Goal: Transaction & Acquisition: Download file/media

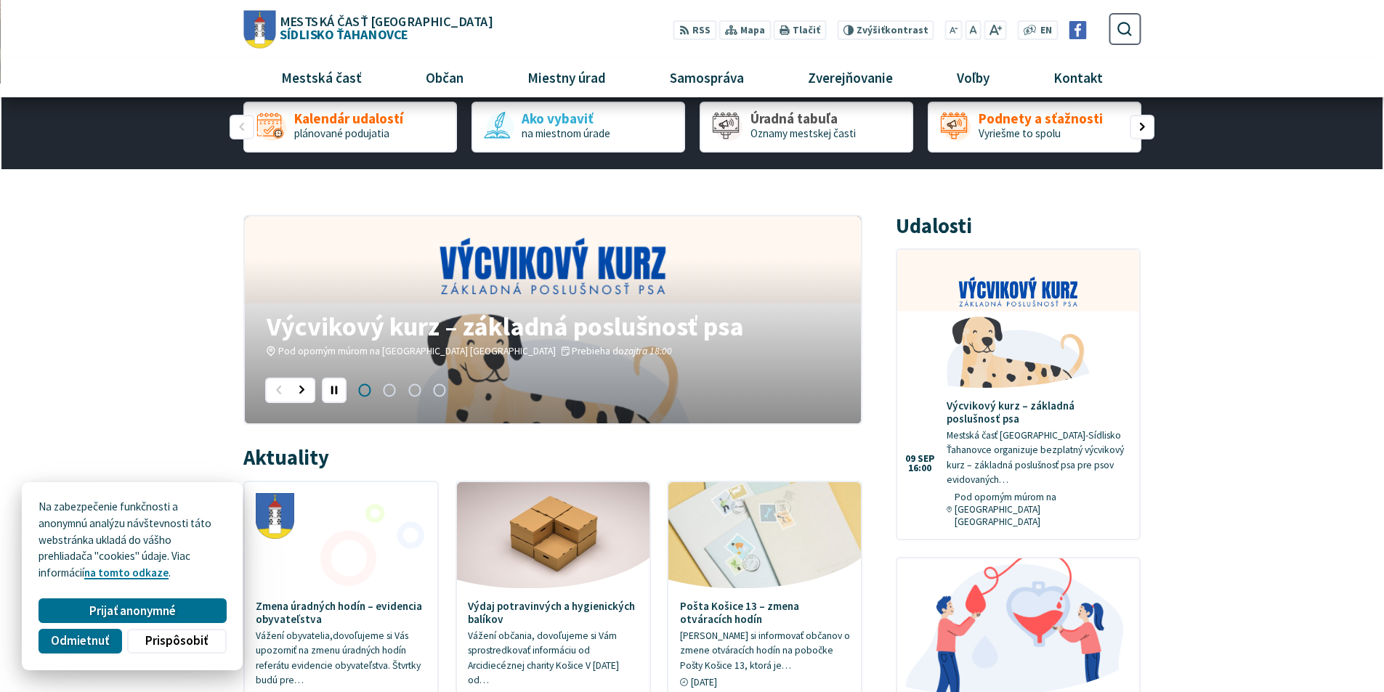
scroll to position [145, 0]
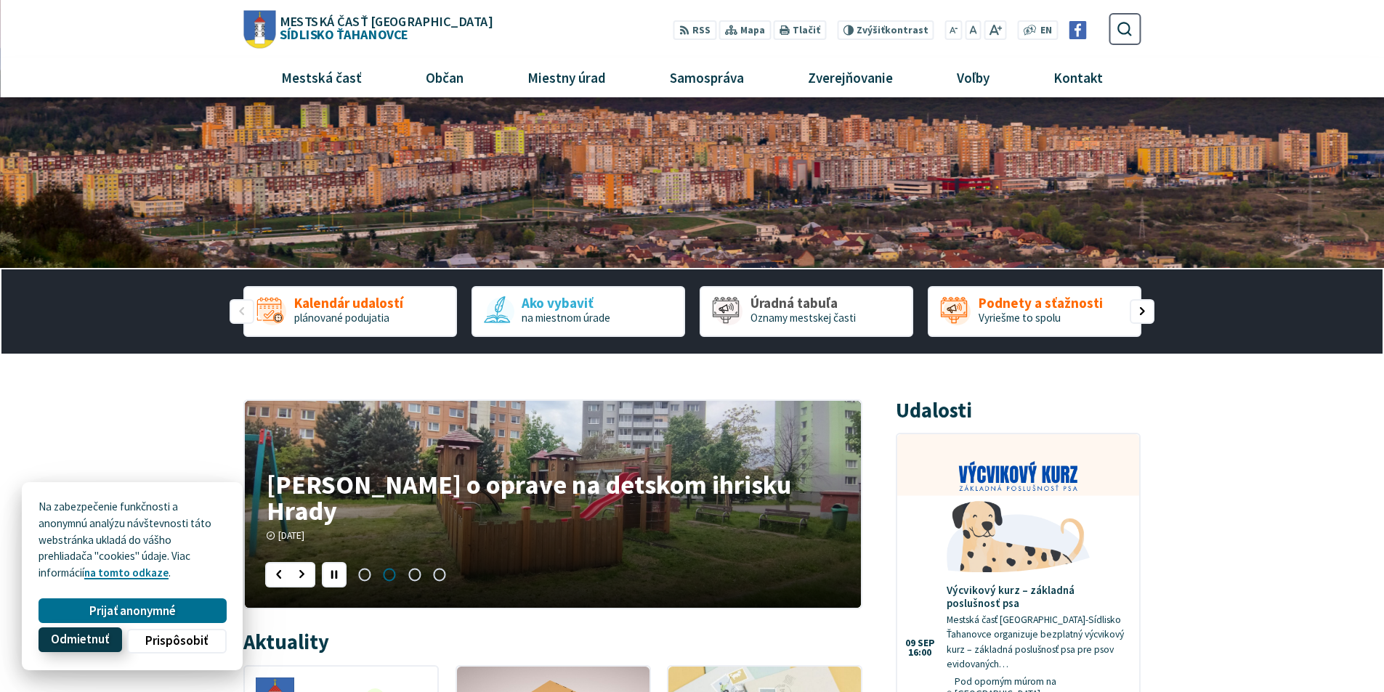
click at [79, 634] on span "Odmietnuť" at bounding box center [80, 640] width 58 height 15
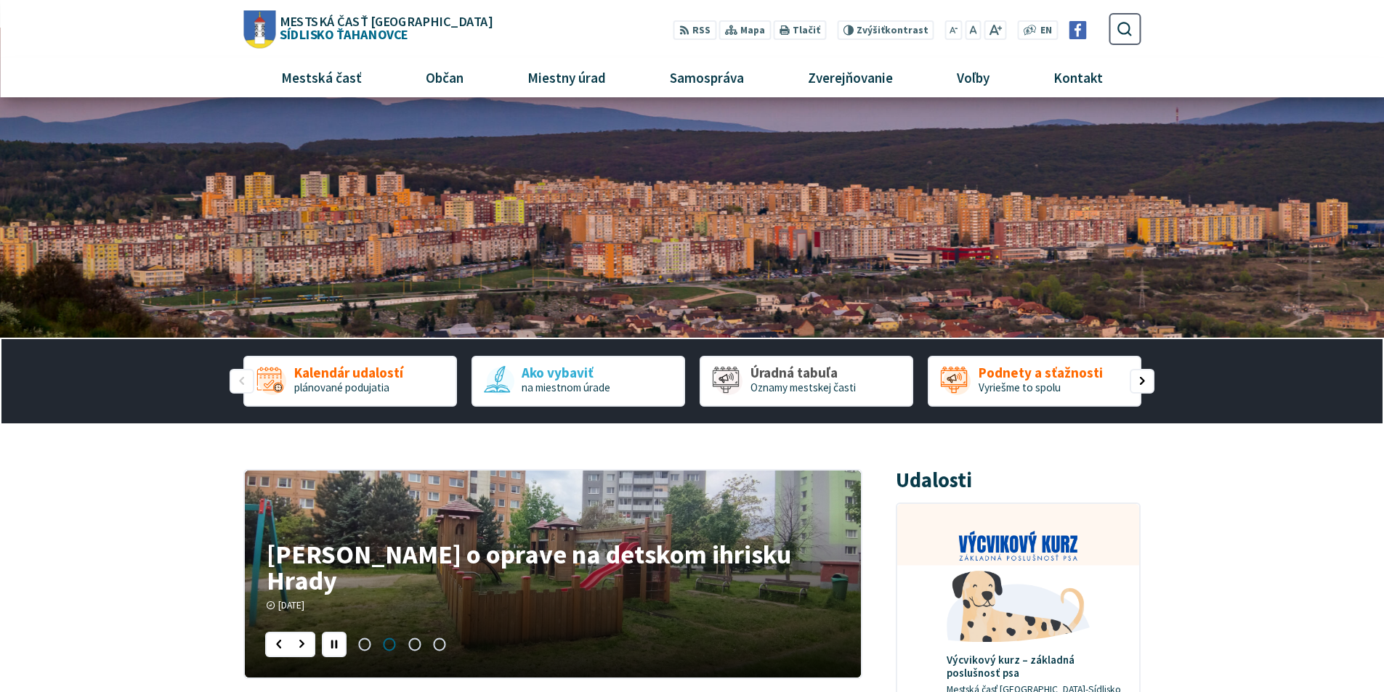
scroll to position [0, 0]
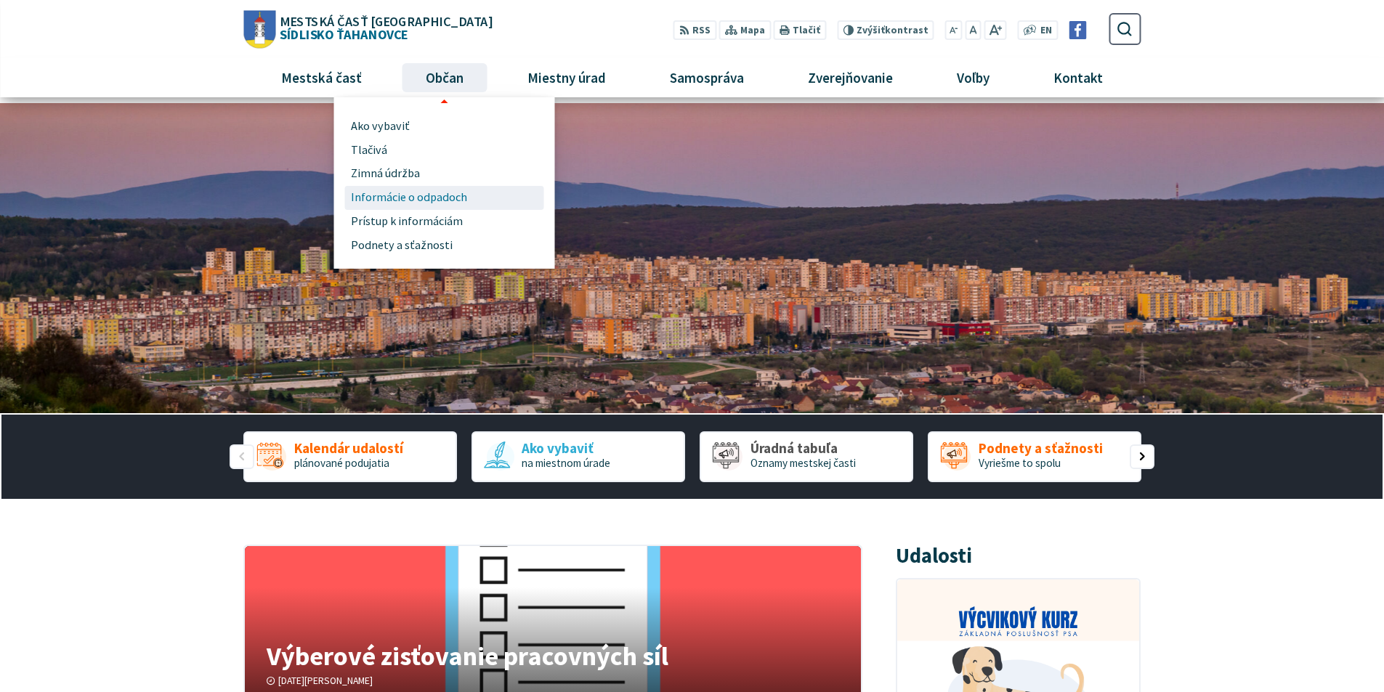
click at [406, 204] on span "Informácie o odpadoch" at bounding box center [409, 198] width 116 height 24
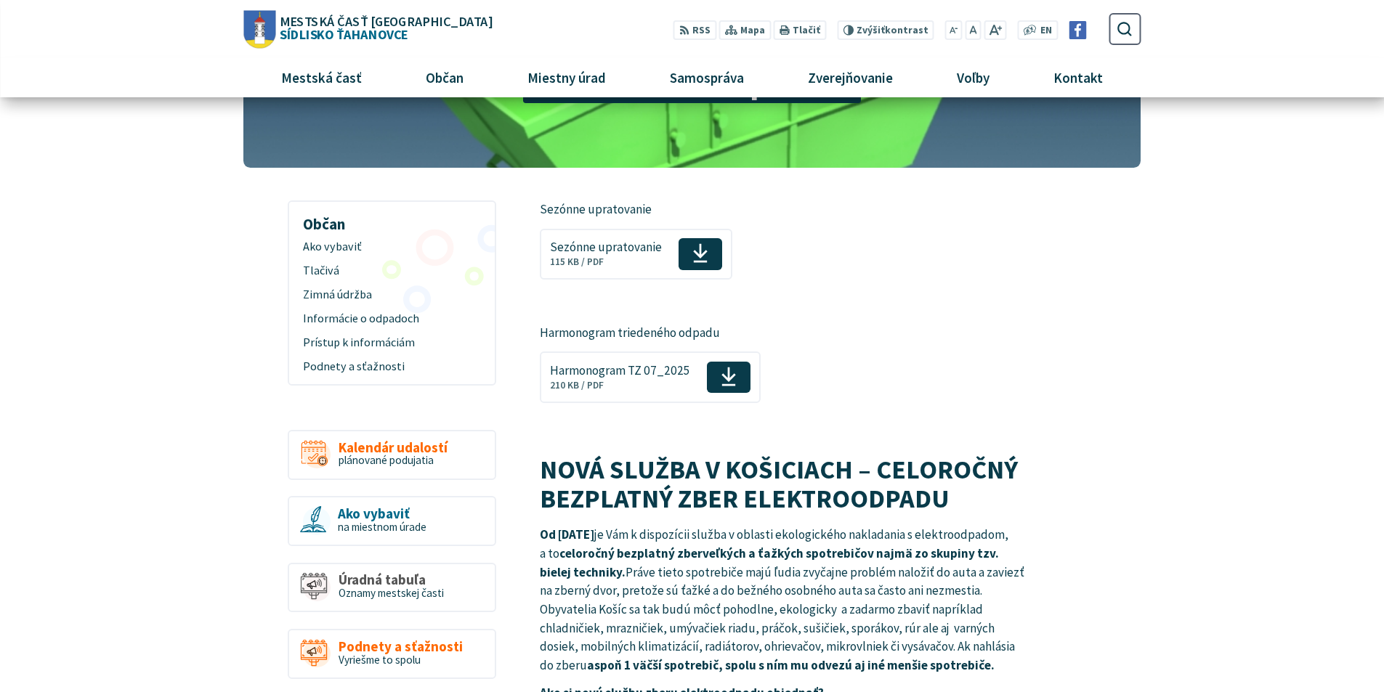
scroll to position [73, 0]
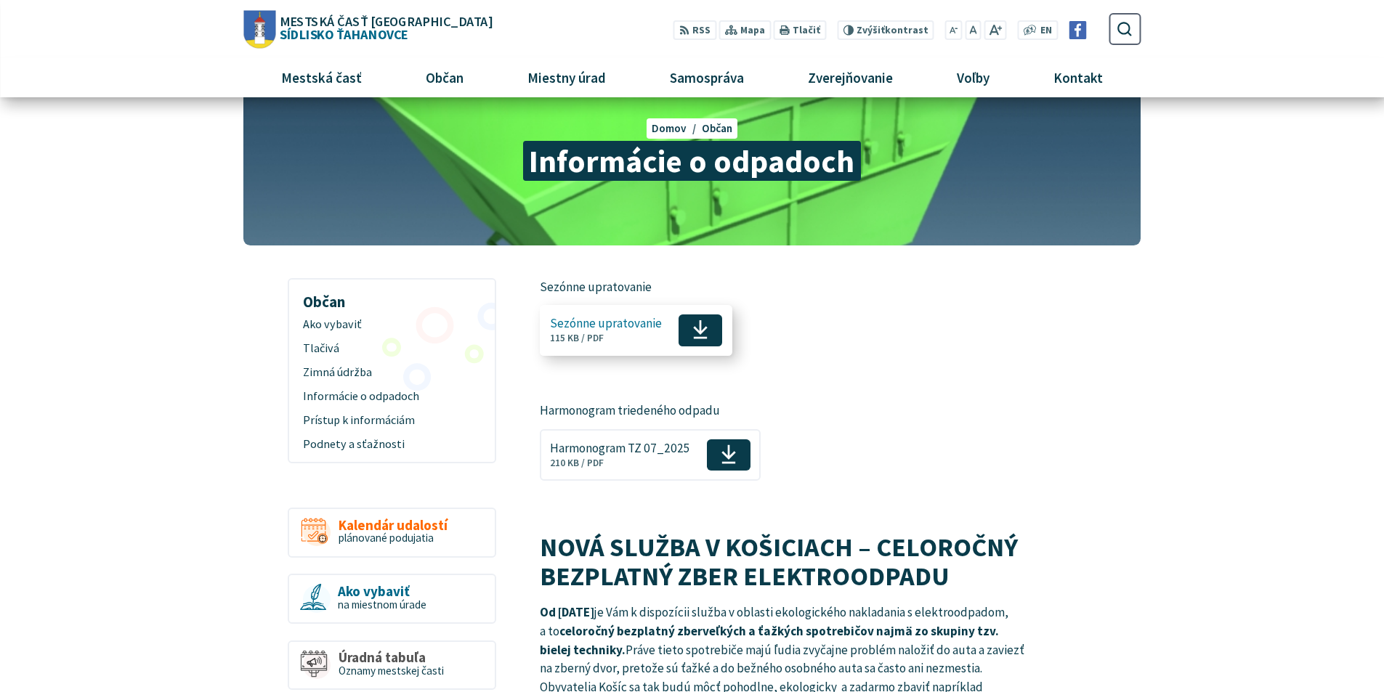
click at [689, 331] on span "Stiahnuť" at bounding box center [701, 331] width 44 height 32
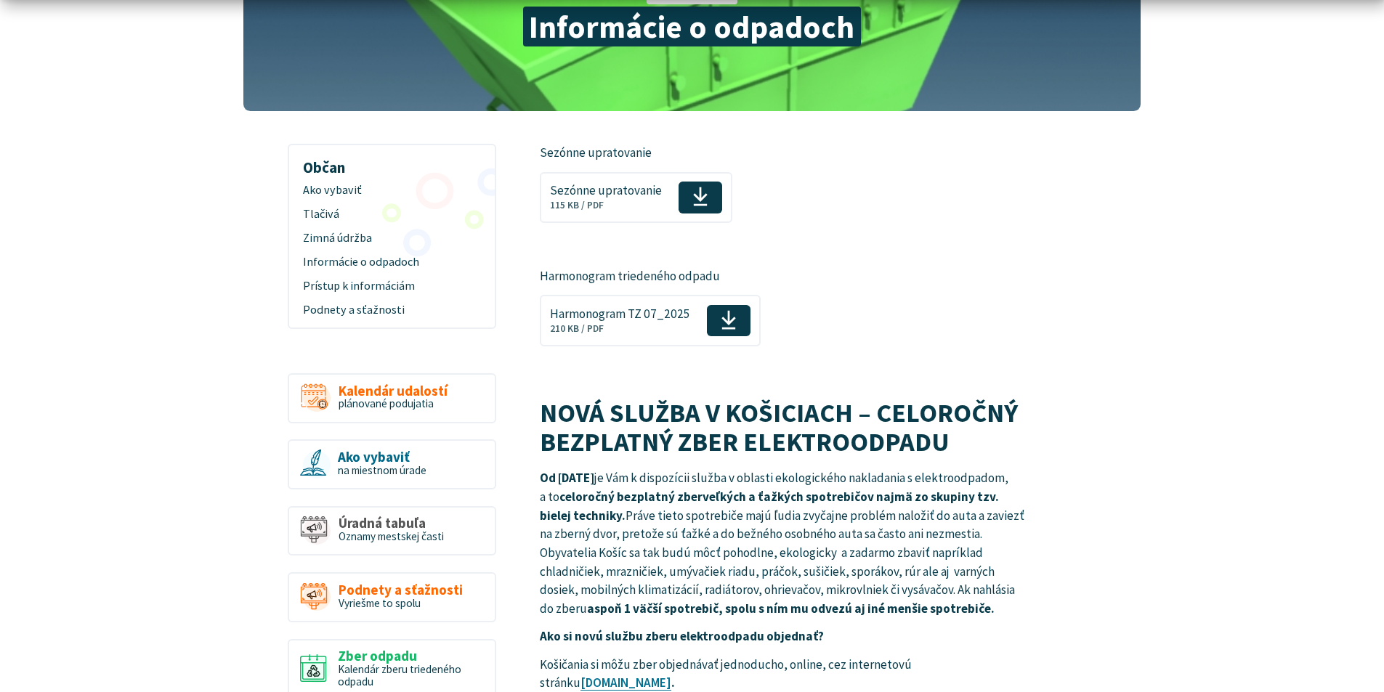
scroll to position [218, 0]
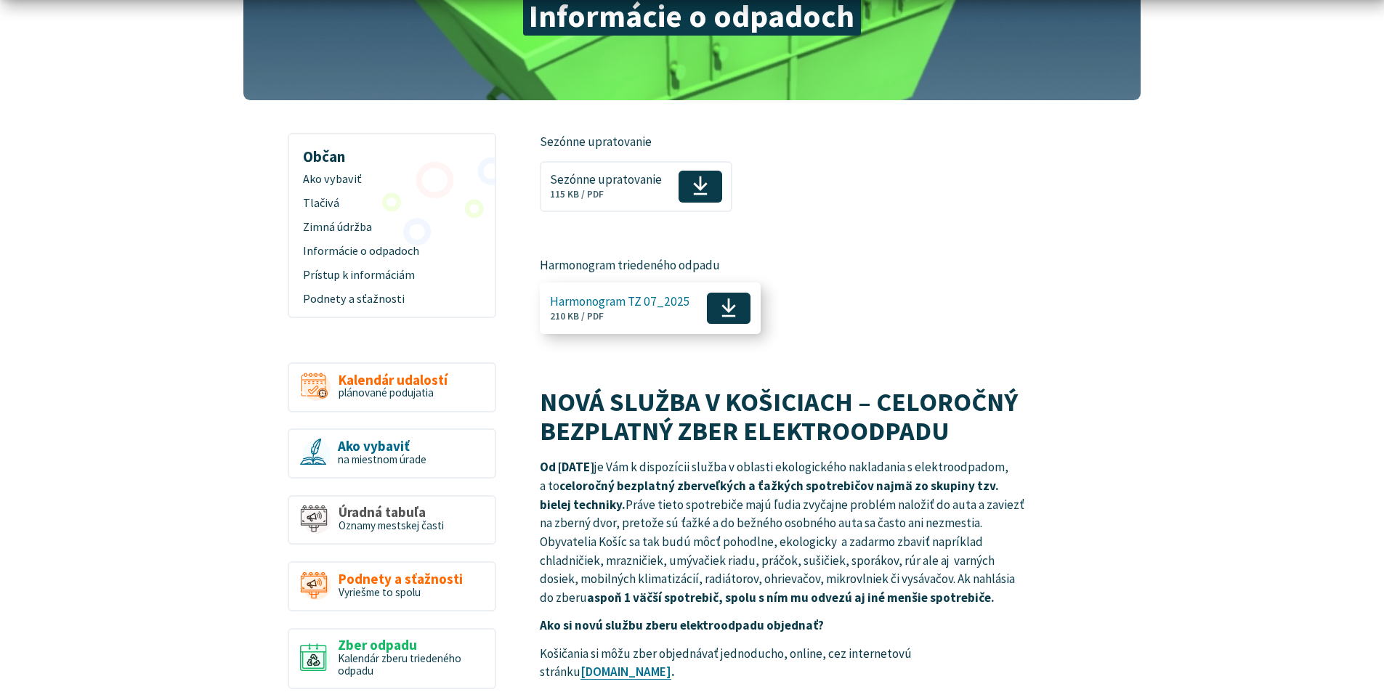
click at [726, 304] on use at bounding box center [728, 309] width 15 height 20
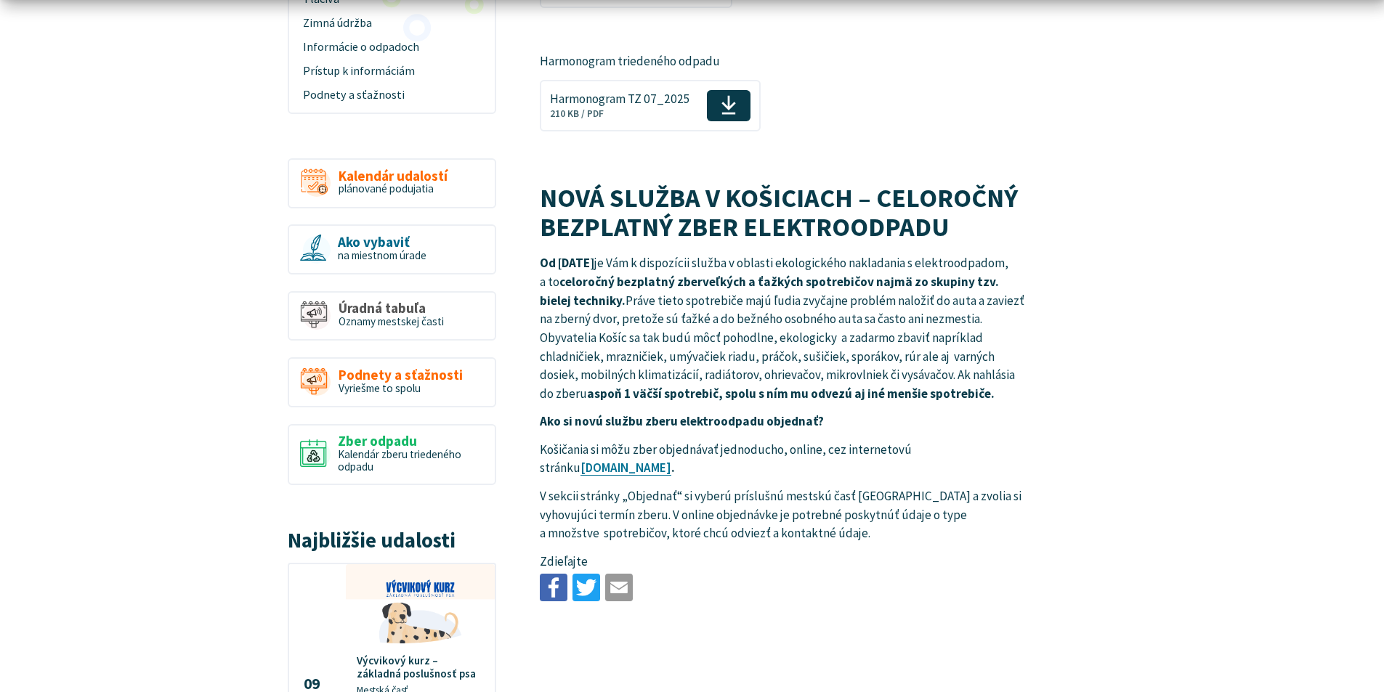
scroll to position [436, 0]
